Goal: Information Seeking & Learning: Learn about a topic

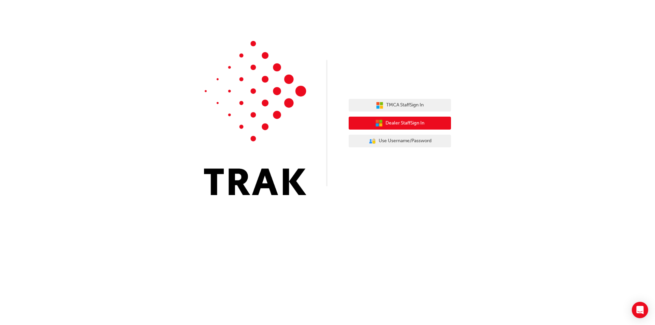
click at [424, 123] on span "Dealer Staff Sign In" at bounding box center [404, 123] width 39 height 8
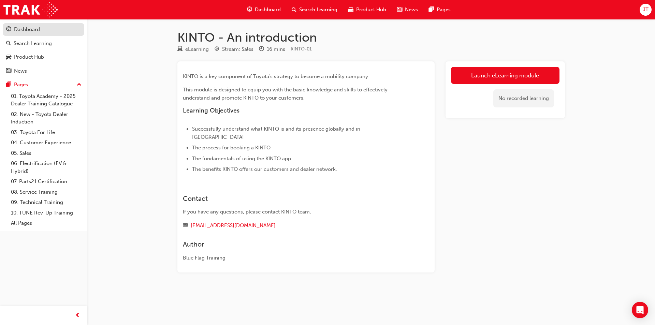
click at [45, 28] on div "Dashboard" at bounding box center [43, 29] width 75 height 9
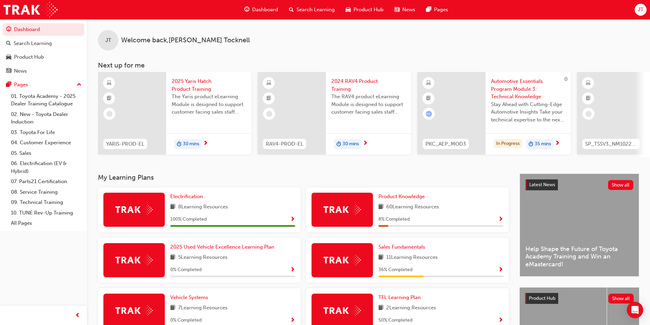
click at [525, 82] on span "Automotive Essentials Program Module 3: Technical Knowledge" at bounding box center [528, 88] width 74 height 23
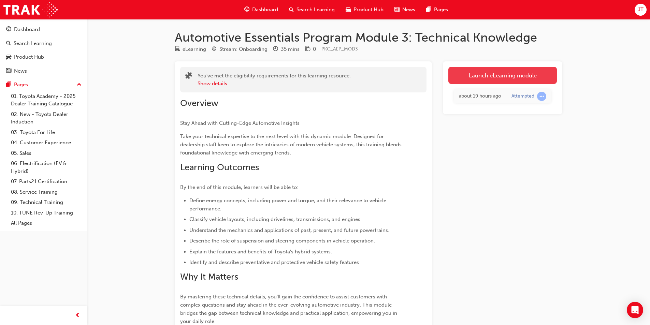
click at [501, 77] on link "Launch eLearning module" at bounding box center [502, 75] width 108 height 17
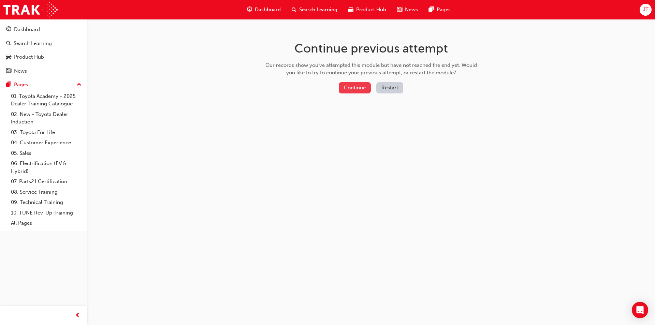
click at [358, 90] on button "Continue" at bounding box center [355, 87] width 32 height 11
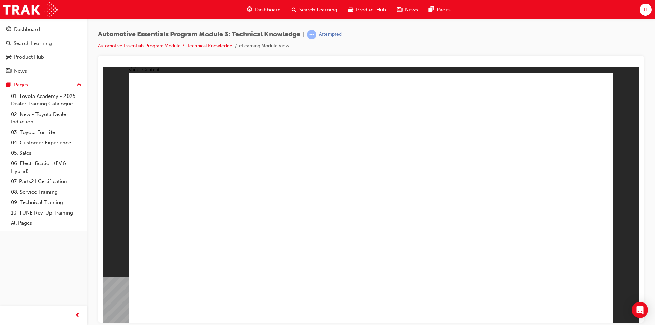
radio input "true"
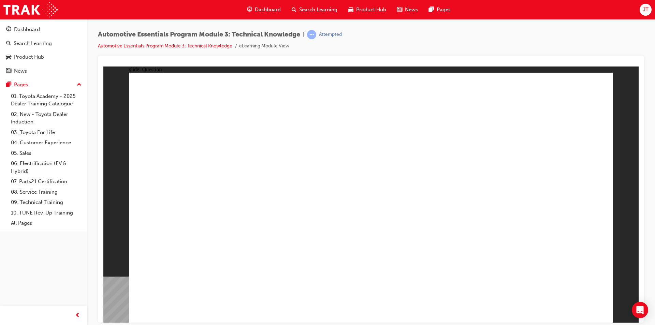
radio input "true"
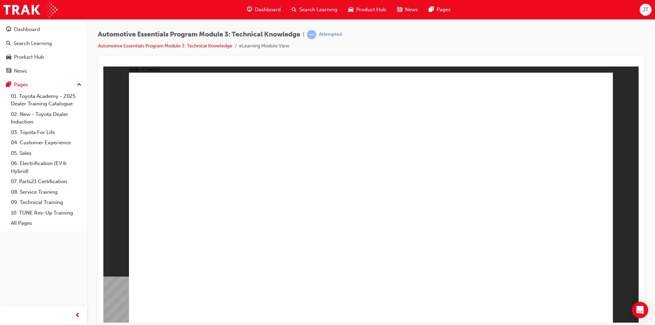
drag, startPoint x: 588, startPoint y: 94, endPoint x: 578, endPoint y: 93, distance: 9.9
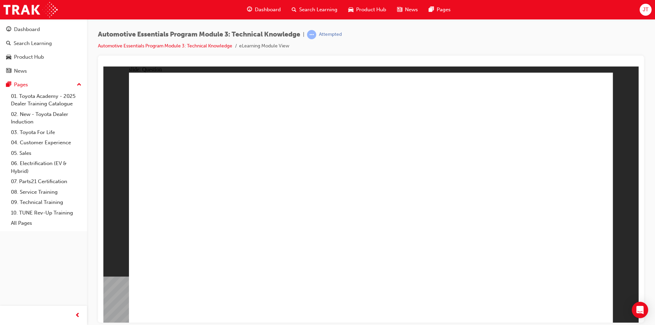
radio input "true"
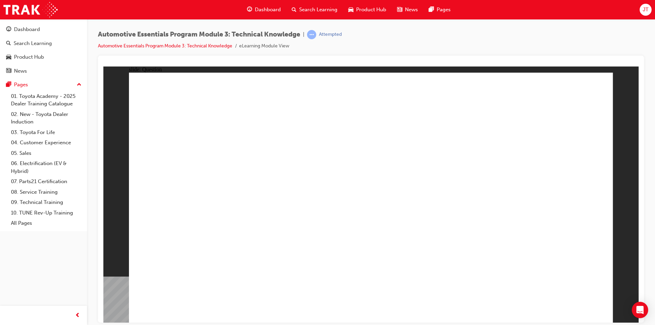
radio input "true"
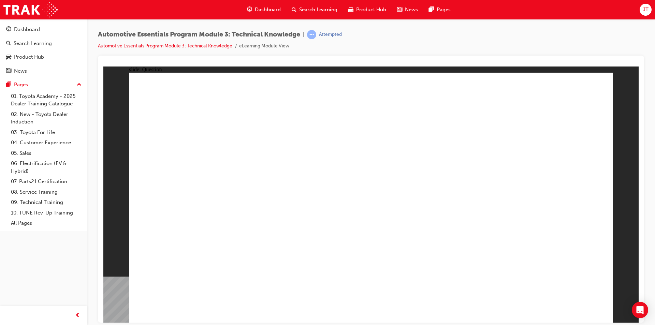
radio input "true"
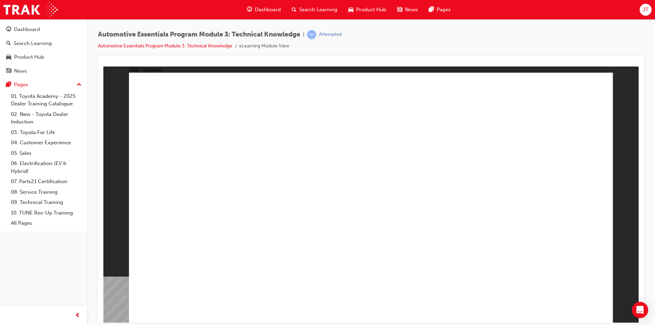
radio input "true"
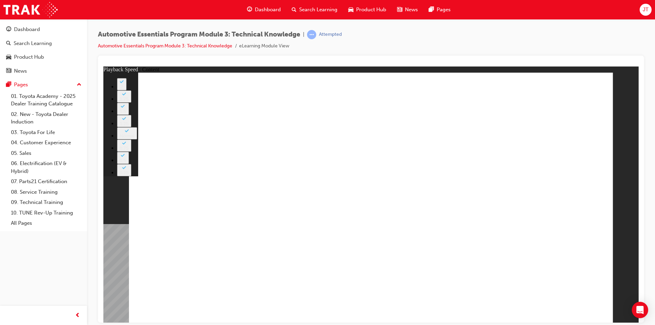
drag, startPoint x: 267, startPoint y: 262, endPoint x: 234, endPoint y: 256, distance: 33.7
type input "227"
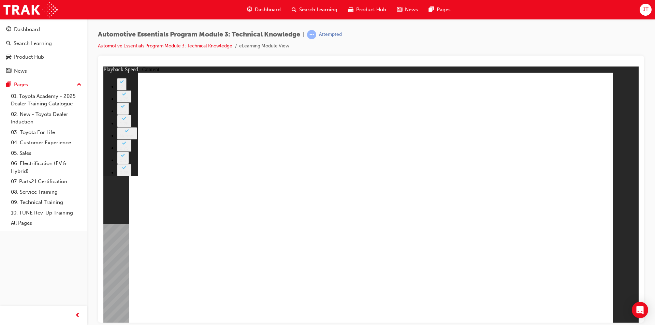
type input "20"
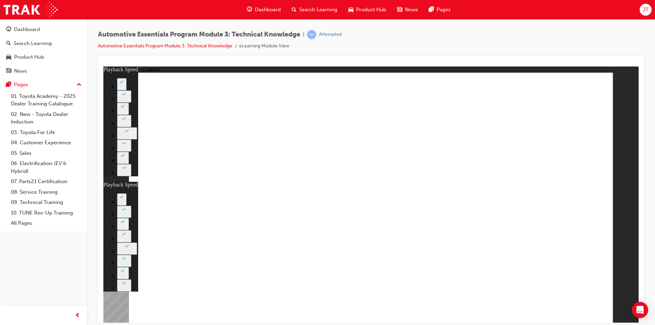
type input "15"
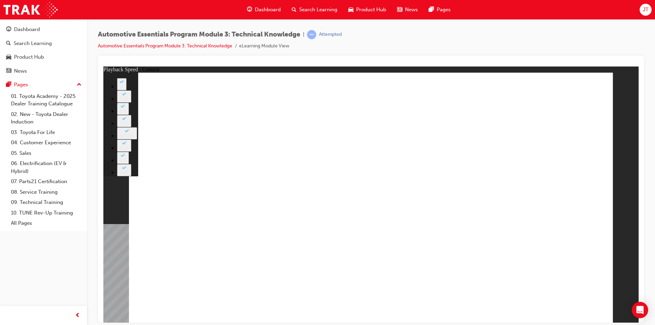
type input "18"
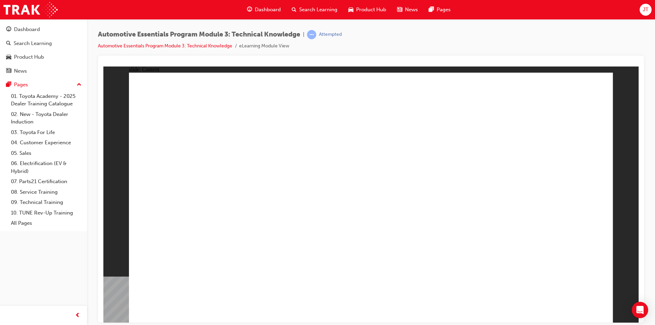
drag, startPoint x: 560, startPoint y: 299, endPoint x: 564, endPoint y: 304, distance: 6.3
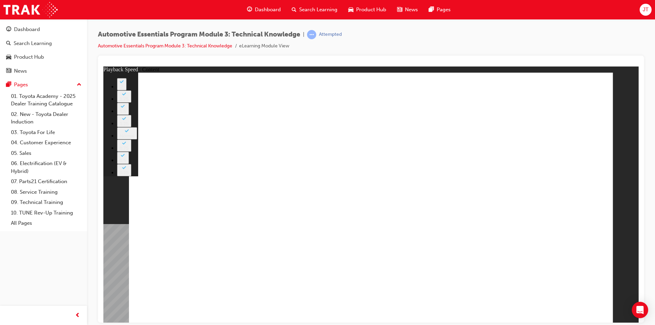
type input "18"
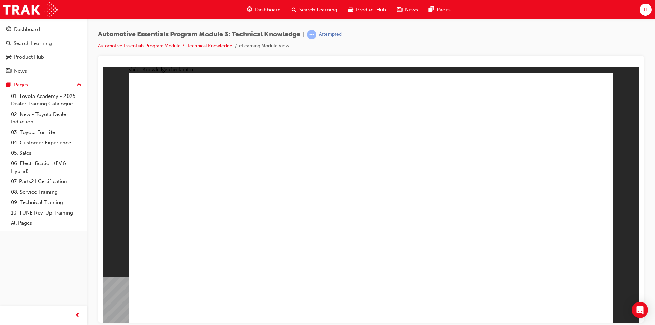
radio input "true"
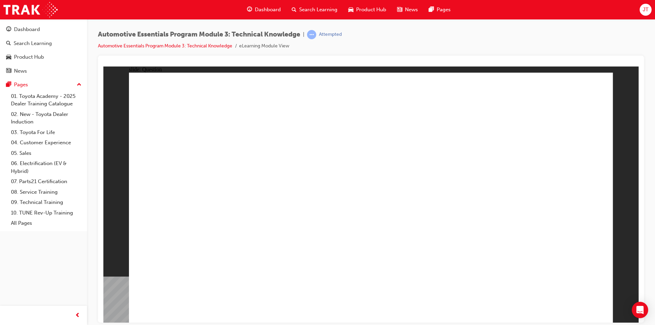
radio input "true"
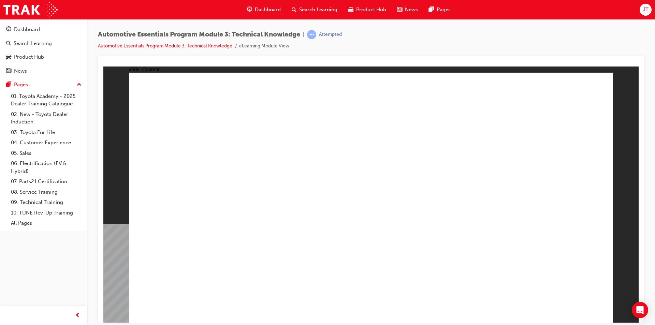
drag, startPoint x: 389, startPoint y: 230, endPoint x: 542, endPoint y: 230, distance: 152.5
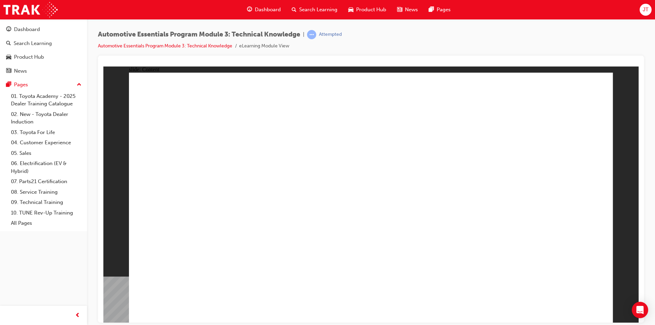
radio input "true"
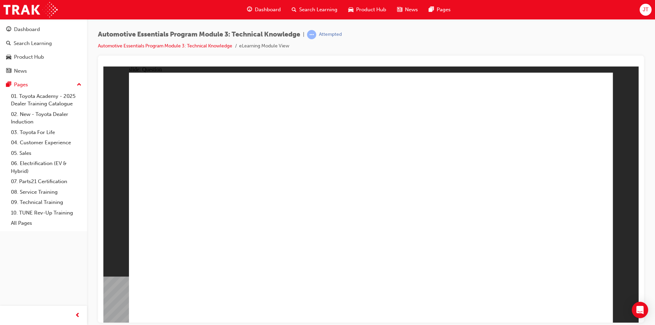
radio input "true"
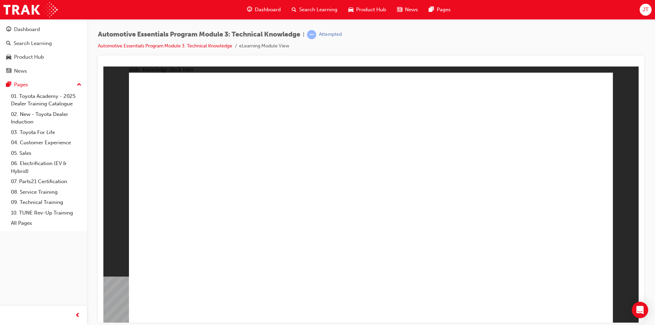
radio input "true"
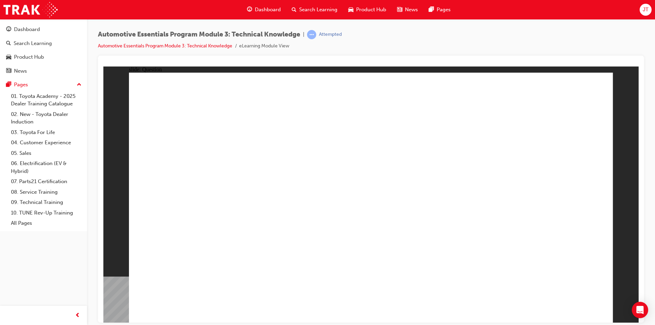
radio input "true"
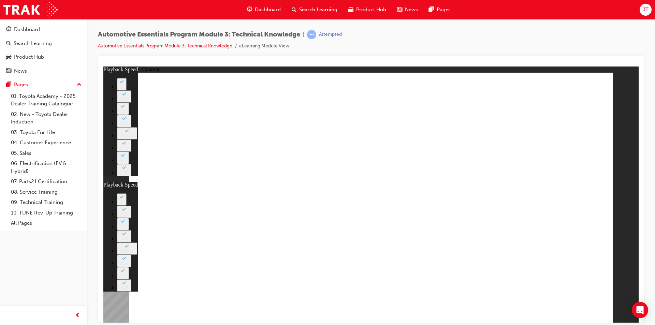
type input "7"
type input "0"
type input "8"
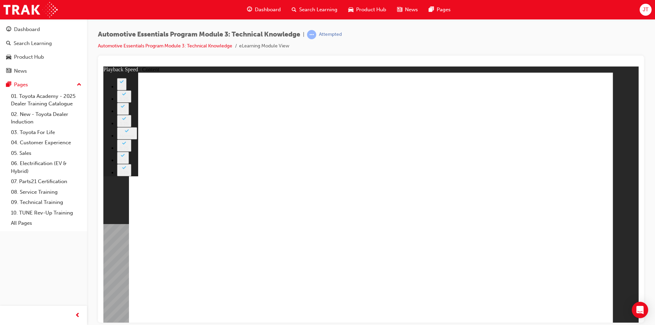
type input "7"
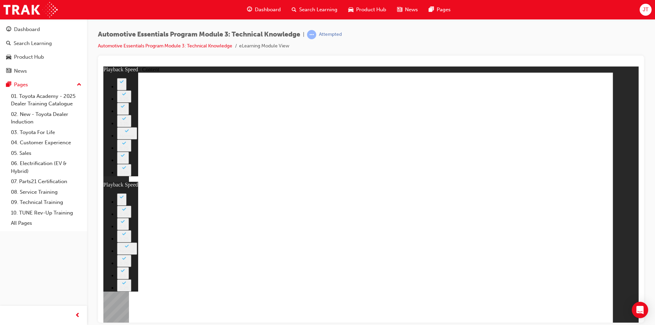
type input "3"
type input "7"
type input "3"
type input "7"
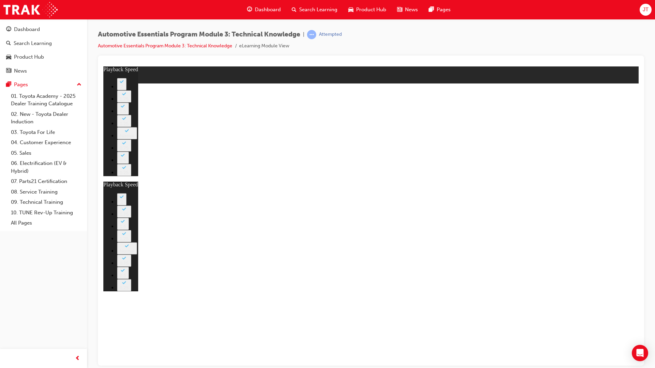
type input "105"
type input "7"
type input "105"
type input "7"
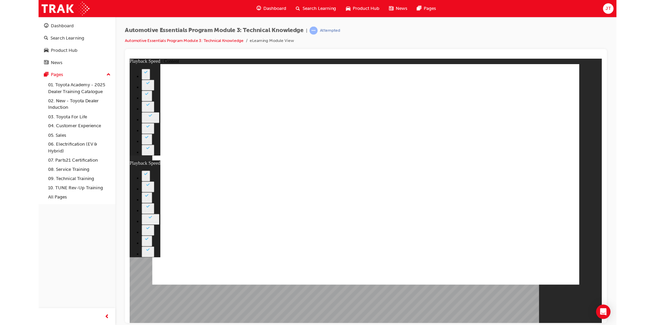
type input "105"
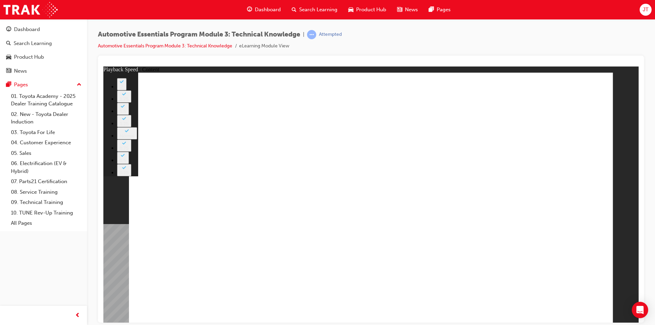
type input "7"
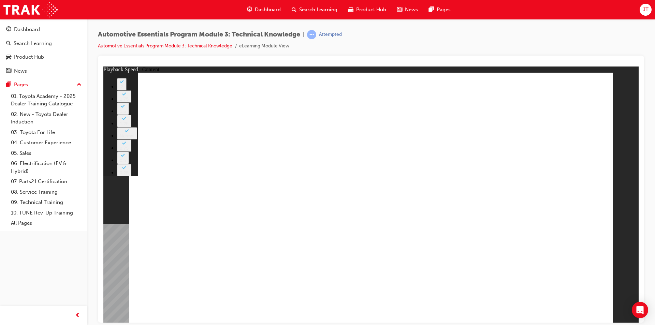
type input "6"
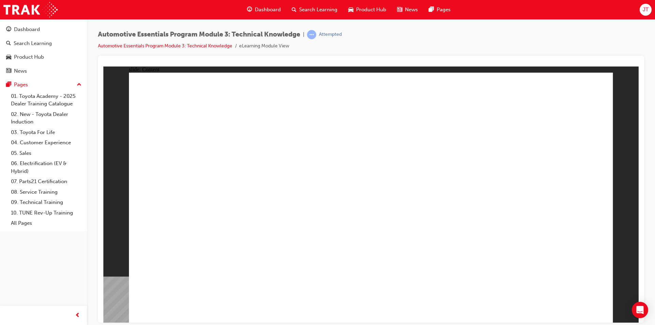
radio input "true"
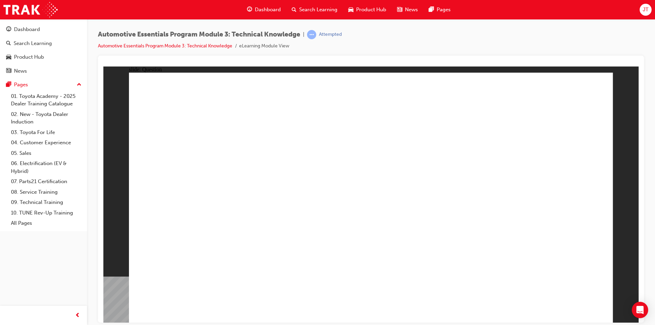
radio input "true"
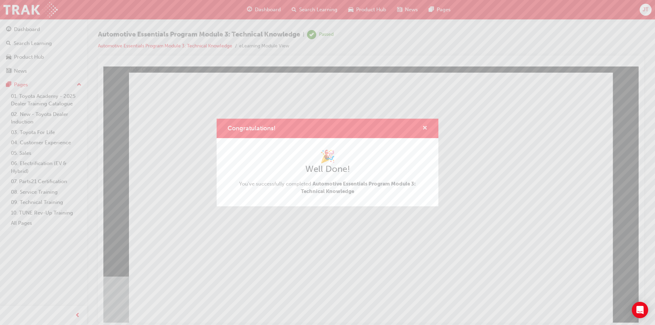
click at [426, 132] on button "Congratulations!" at bounding box center [424, 128] width 5 height 9
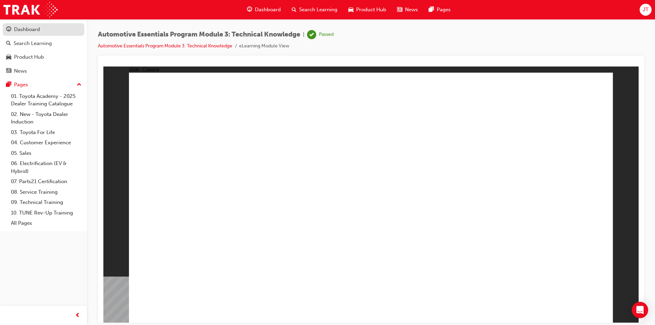
click at [45, 31] on div "Dashboard" at bounding box center [43, 29] width 75 height 9
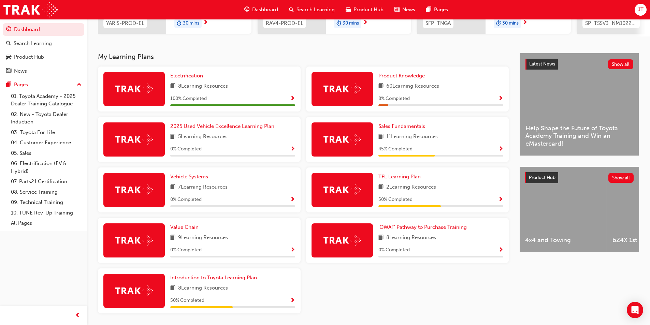
scroll to position [145, 0]
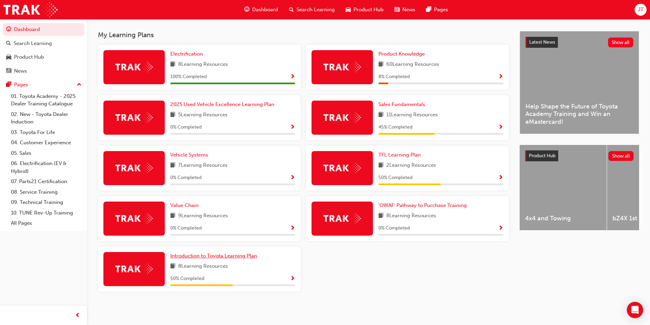
click at [236, 258] on span "Introduction to Toyota Learning Plan" at bounding box center [213, 256] width 87 height 6
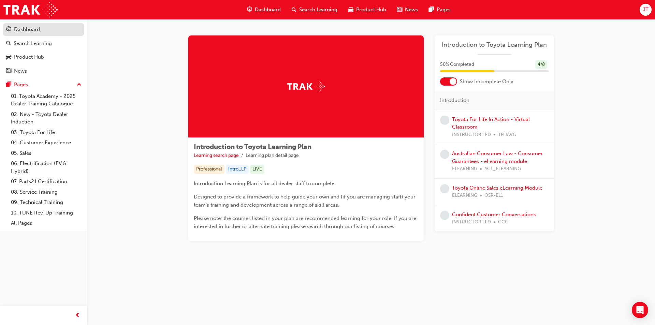
click at [46, 26] on div "Dashboard" at bounding box center [43, 29] width 75 height 9
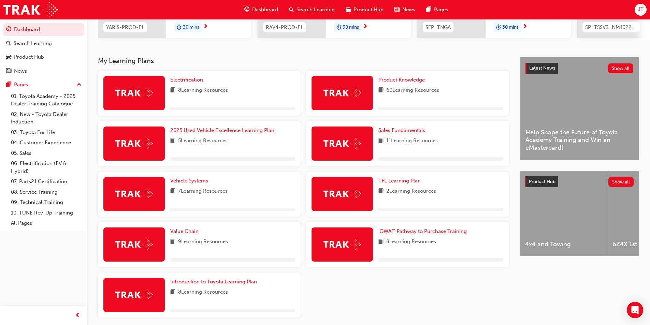
scroll to position [136, 0]
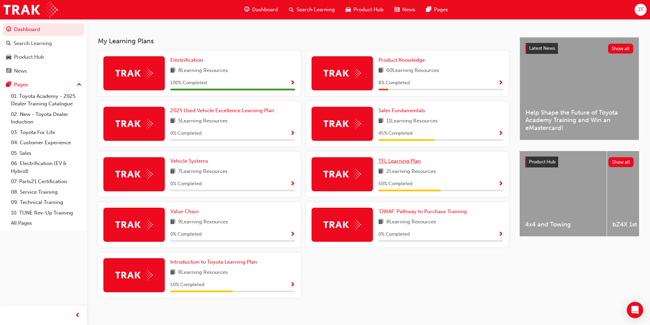
click at [414, 164] on span "TFL Learning Plan" at bounding box center [399, 161] width 42 height 6
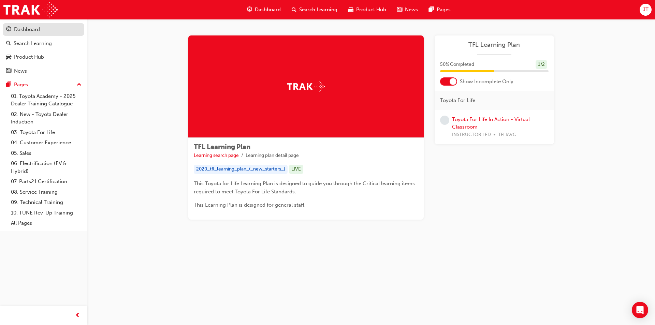
click at [44, 30] on div "Dashboard" at bounding box center [43, 29] width 75 height 9
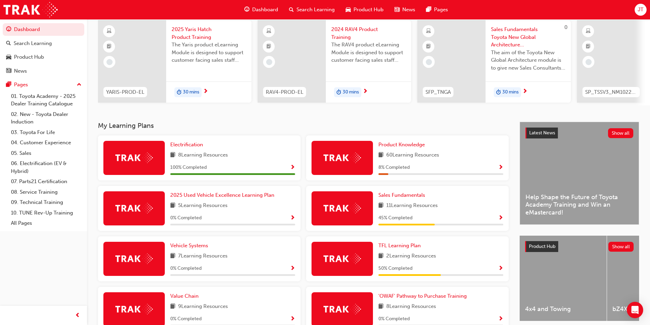
scroll to position [68, 0]
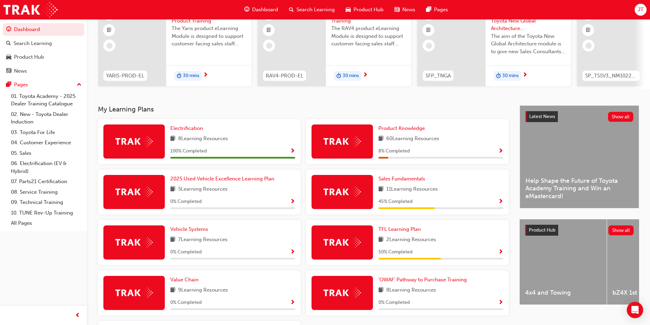
click at [395, 135] on div "Product Knowledge 60 Learning Resources 8 % Completed" at bounding box center [440, 142] width 125 height 34
click at [395, 132] on link "Product Knowledge" at bounding box center [402, 129] width 49 height 8
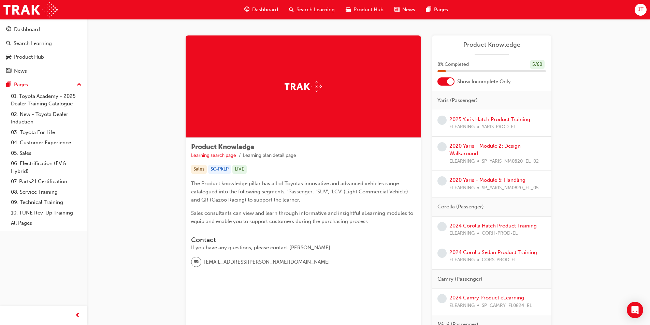
scroll to position [34, 0]
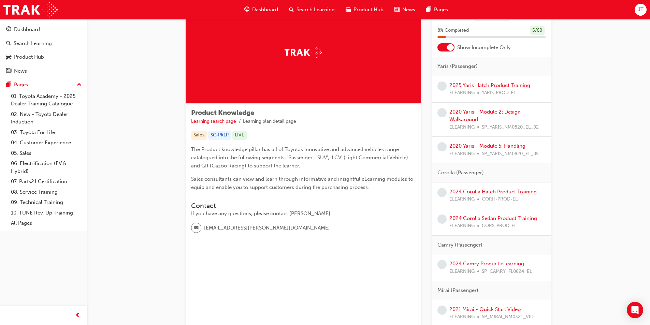
click at [444, 48] on div at bounding box center [445, 47] width 17 height 8
click at [444, 48] on div at bounding box center [441, 47] width 7 height 7
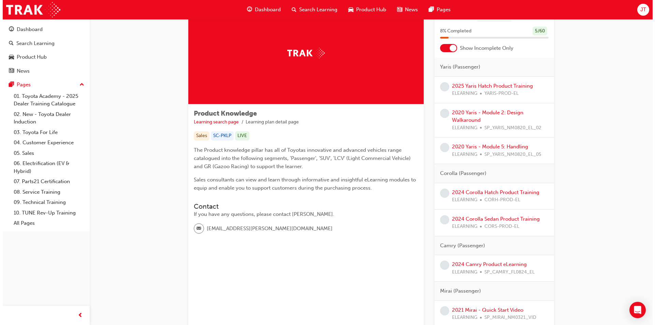
scroll to position [0, 0]
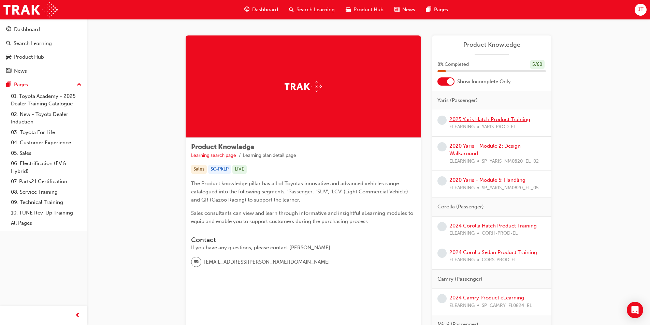
click at [514, 121] on link "2025 Yaris Hatch Product Training" at bounding box center [489, 119] width 81 height 6
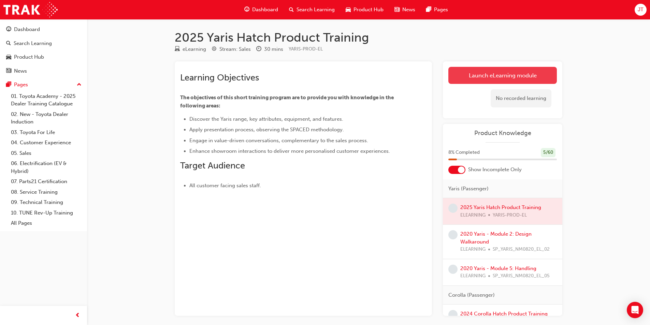
click at [461, 74] on link "Launch eLearning module" at bounding box center [502, 75] width 108 height 17
